Goal: Task Accomplishment & Management: Use online tool/utility

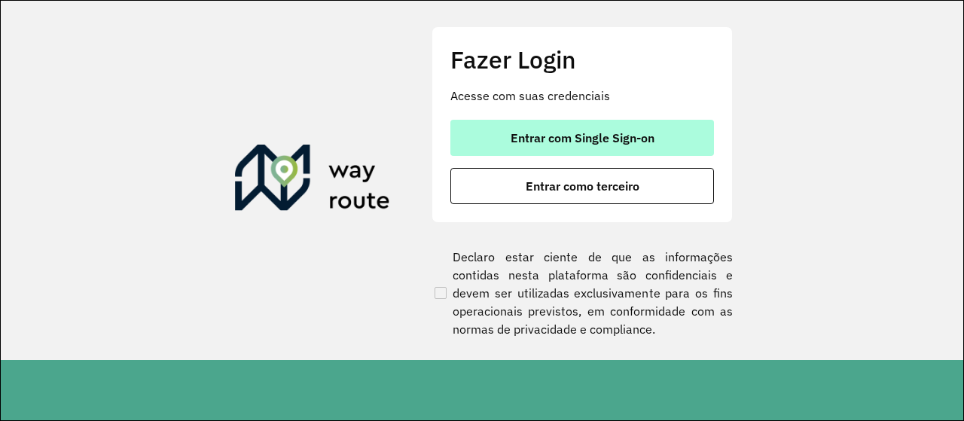
click at [541, 137] on span "Entrar com Single Sign-on" at bounding box center [583, 138] width 144 height 12
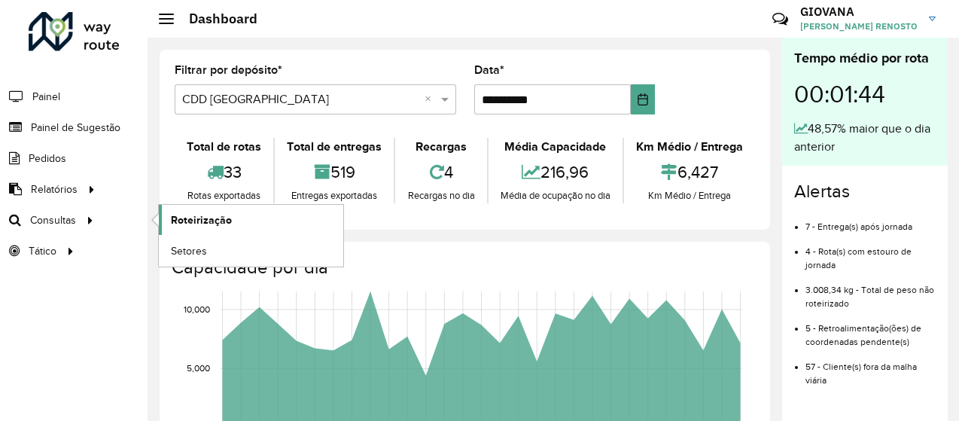
click at [176, 218] on span "Roteirização" at bounding box center [201, 220] width 61 height 16
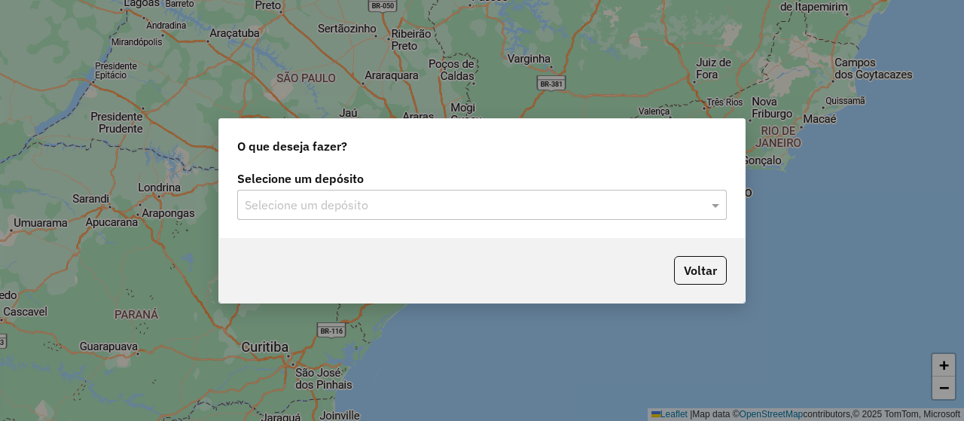
click at [463, 202] on input "text" at bounding box center [467, 206] width 444 height 18
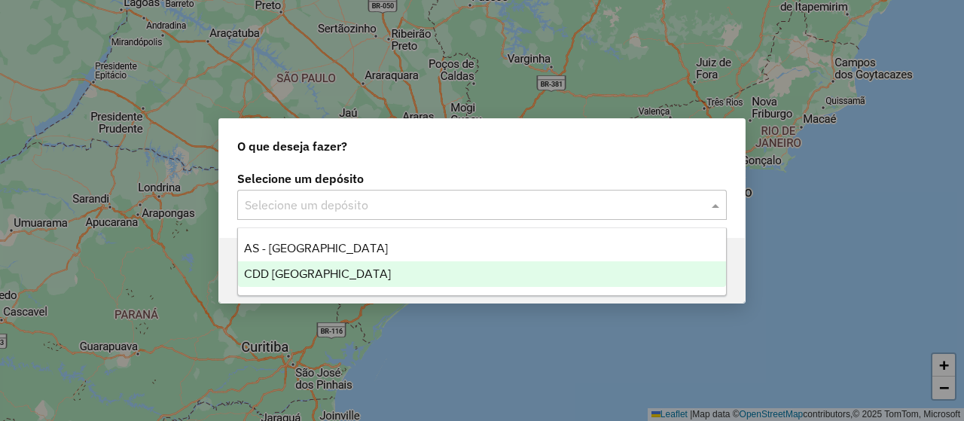
click at [345, 270] on div "CDD Florianópolis" at bounding box center [482, 274] width 488 height 26
